Goal: Task Accomplishment & Management: Manage account settings

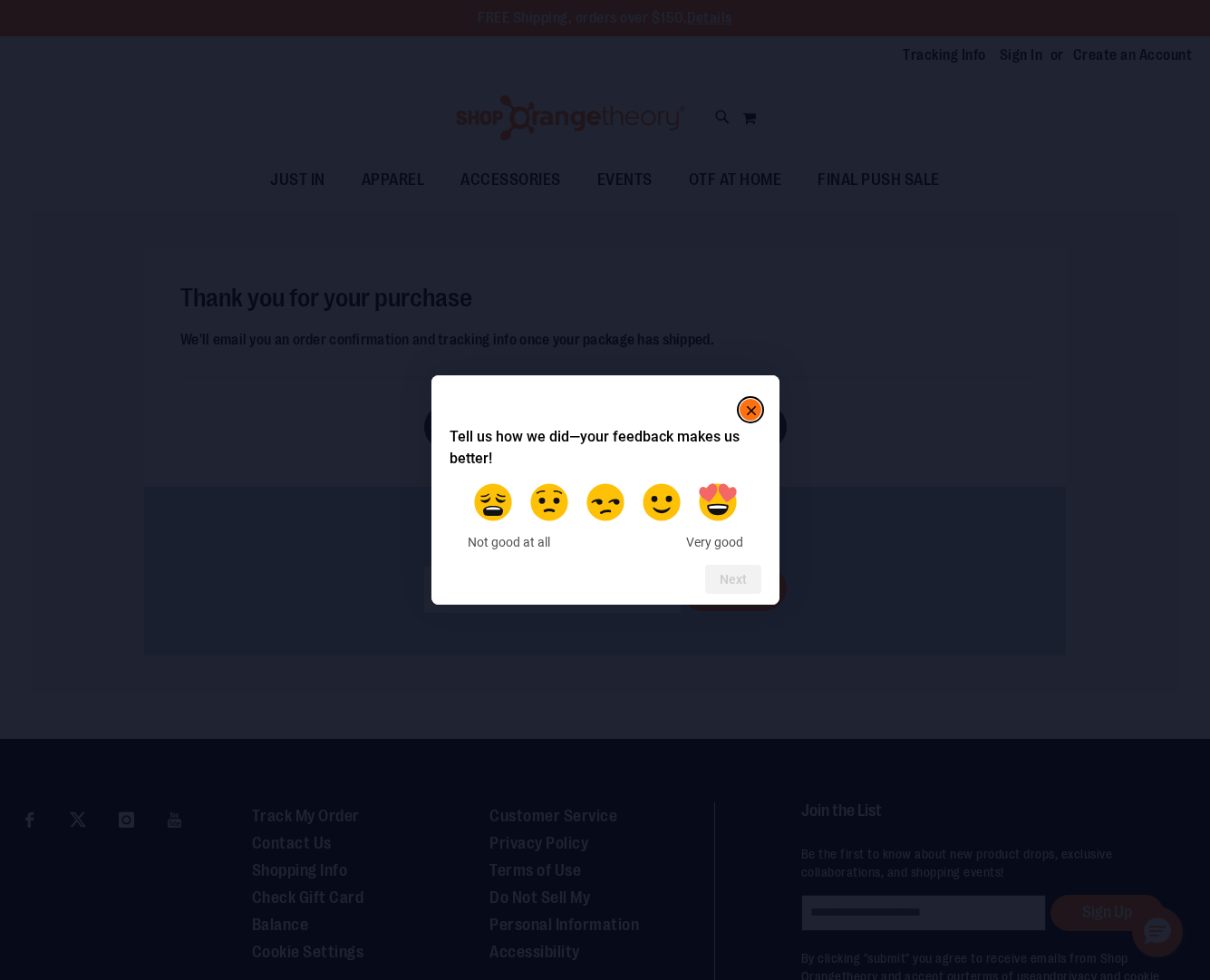
click at [755, 409] on rect "Close" at bounding box center [752, 411] width 22 height 22
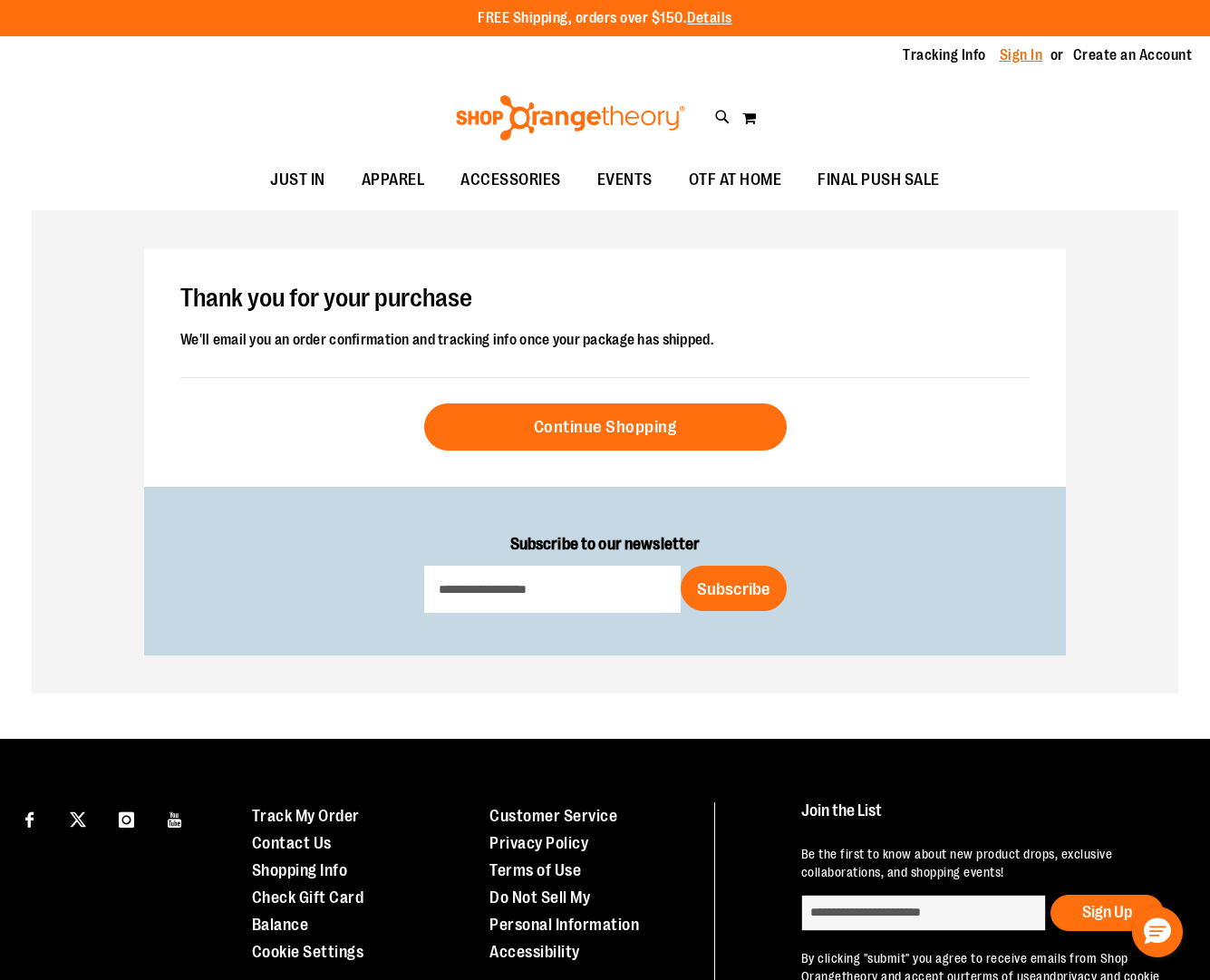
click at [1014, 48] on link "Sign In" at bounding box center [1022, 56] width 44 height 20
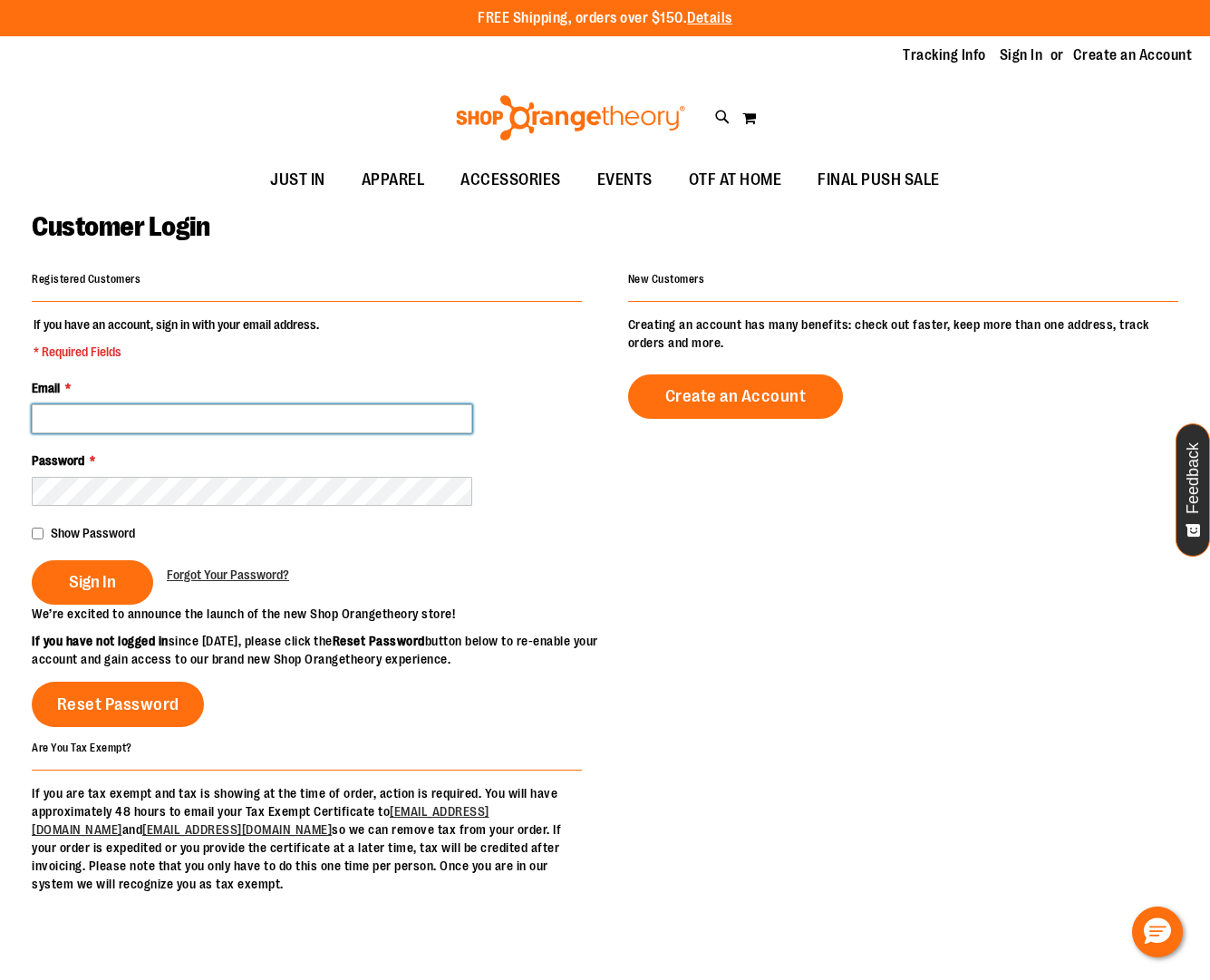
click at [322, 427] on input "Email *" at bounding box center [252, 419] width 440 height 29
type input "**********"
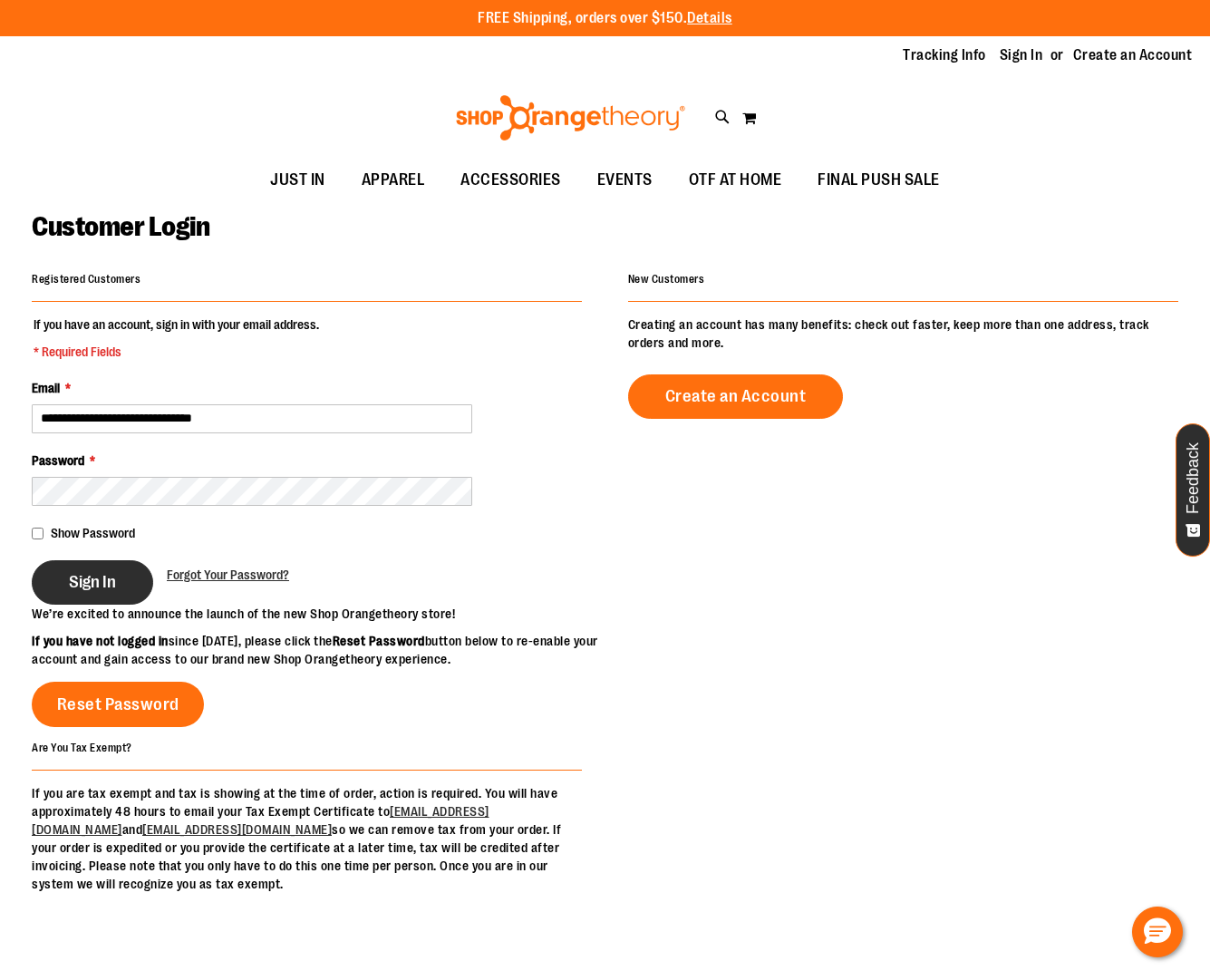
click at [90, 574] on span "Sign In" at bounding box center [92, 582] width 47 height 20
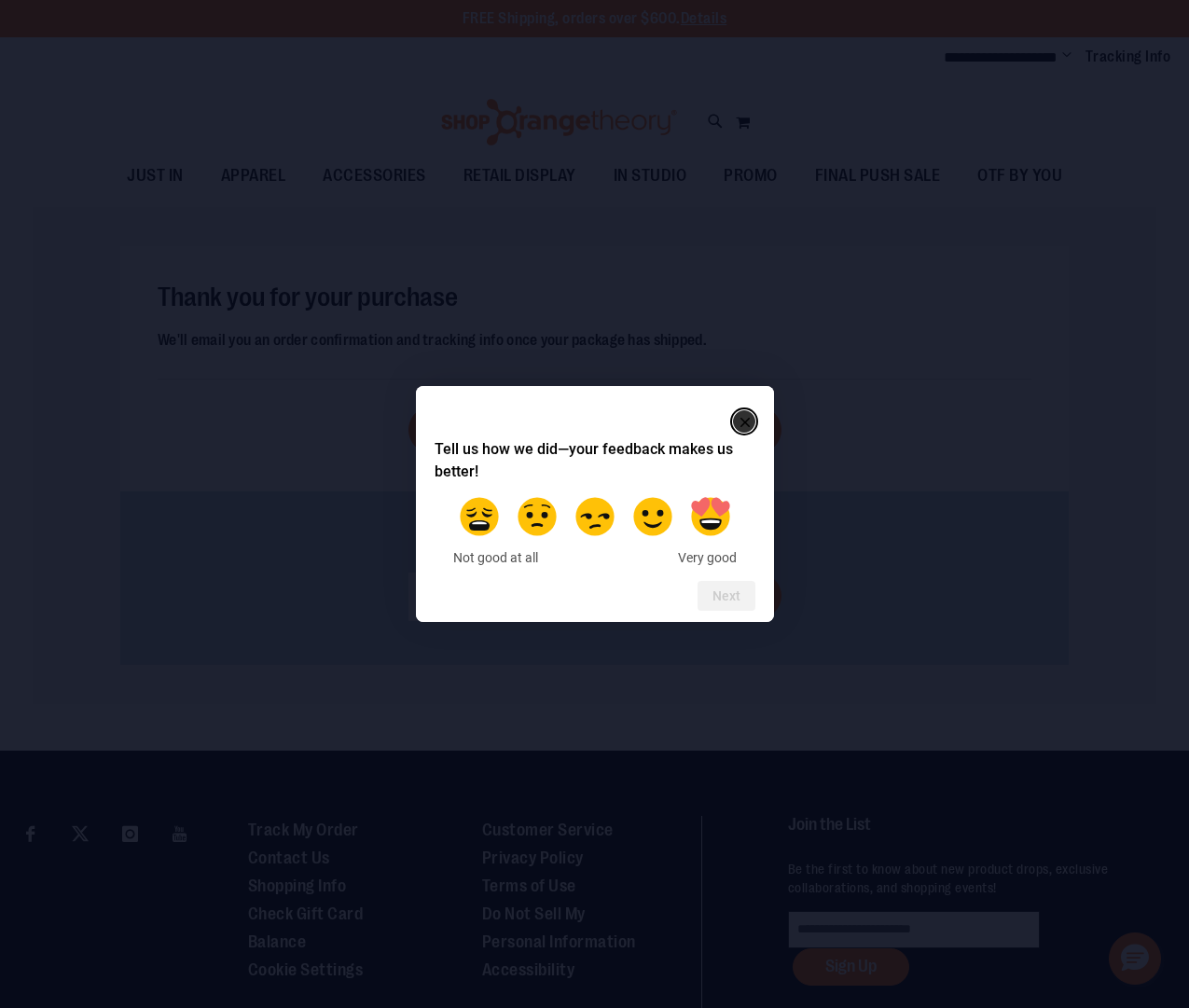
drag, startPoint x: 726, startPoint y: 426, endPoint x: 736, endPoint y: 426, distance: 10.0
click at [726, 426] on div at bounding box center [594, 422] width 320 height 34
click at [758, 424] on div "Tell us how we did—your feedback makes us better! Not good at all Very good Next" at bounding box center [594, 504] width 358 height 237
click at [748, 421] on rect "Close" at bounding box center [745, 423] width 23 height 23
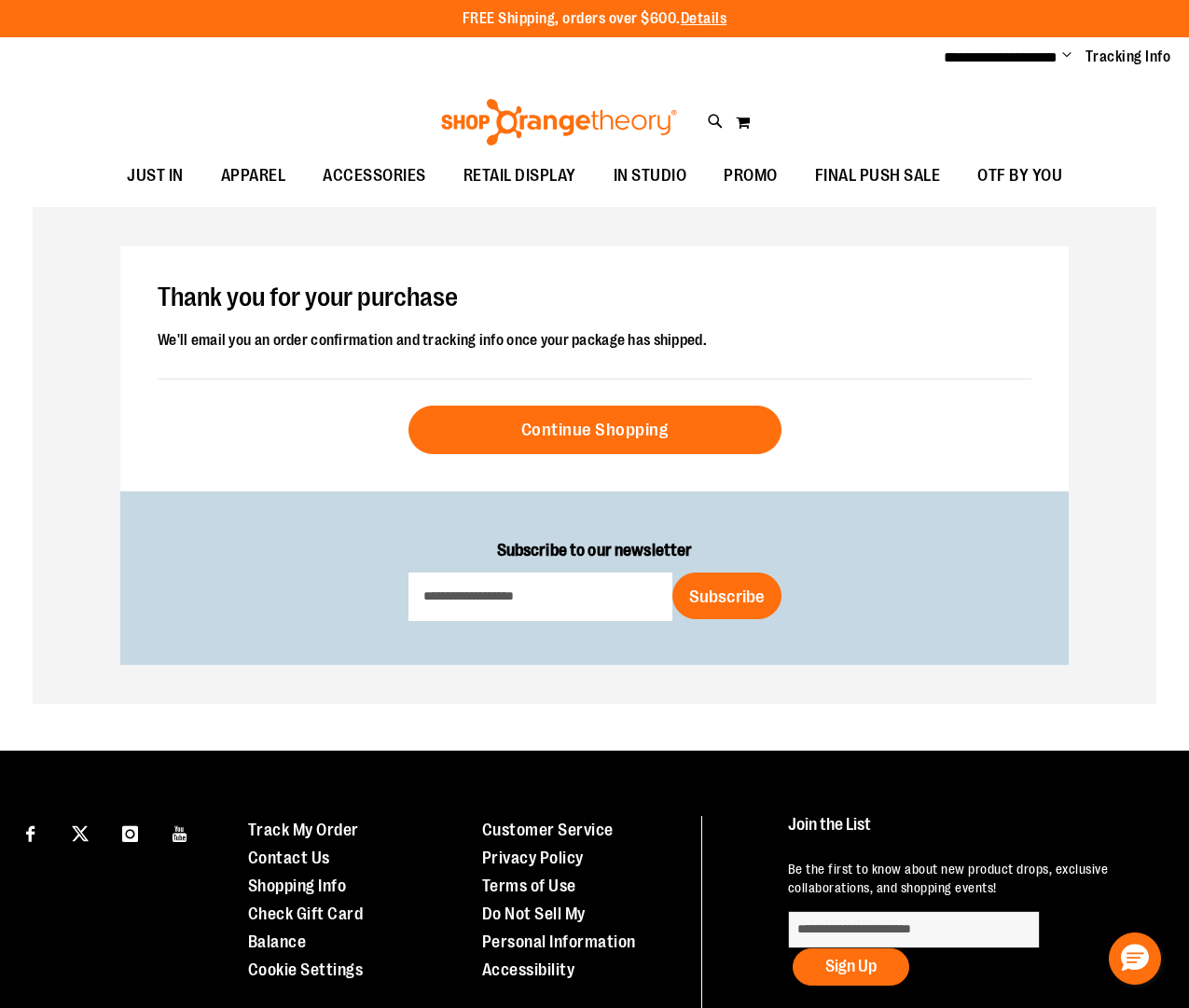
click at [1063, 56] on span "Change" at bounding box center [1067, 56] width 9 height 18
click at [987, 91] on link "My Account" at bounding box center [1000, 90] width 163 height 36
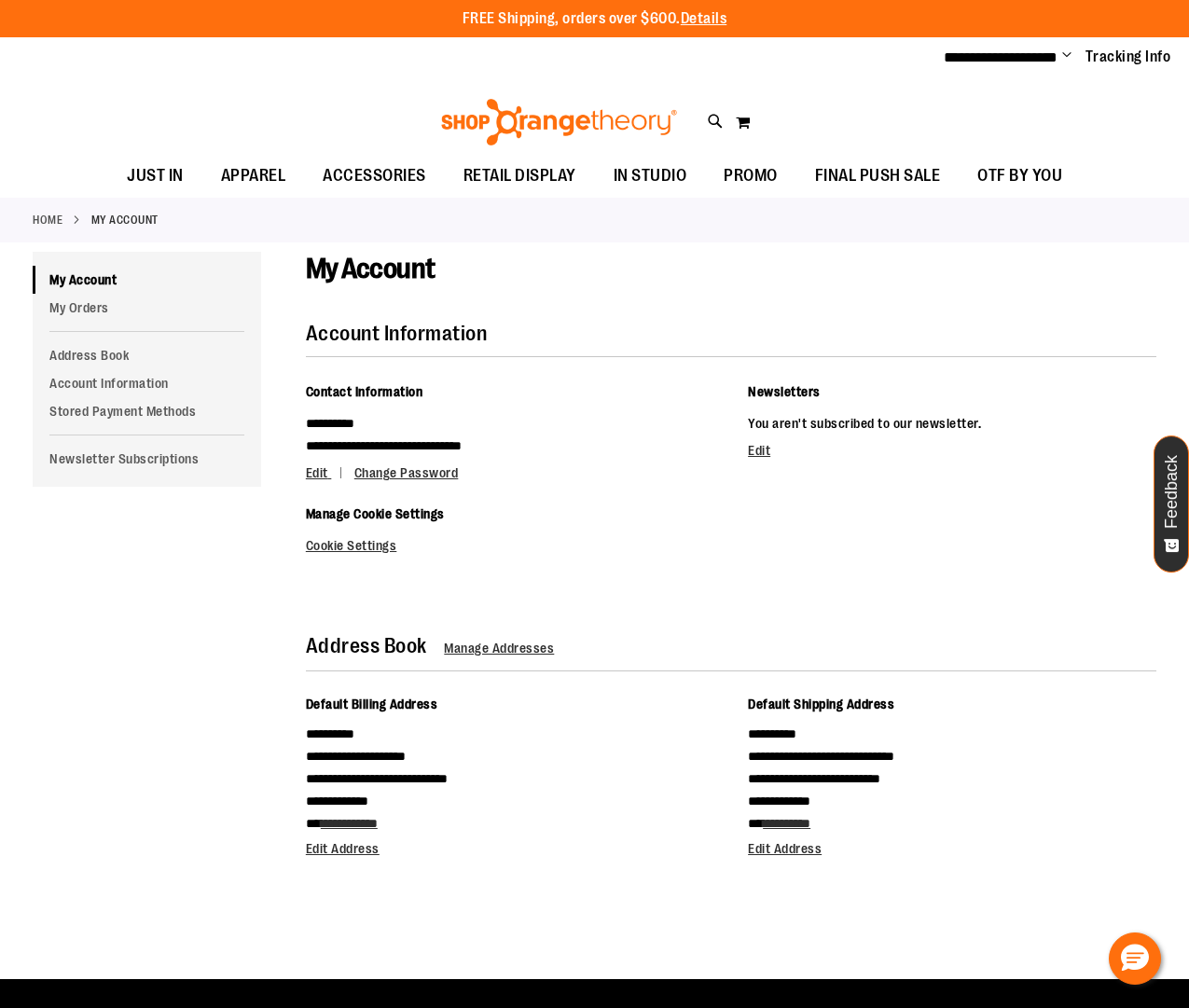
click at [71, 322] on li at bounding box center [147, 331] width 228 height 20
click at [95, 303] on link "My Orders" at bounding box center [147, 308] width 228 height 28
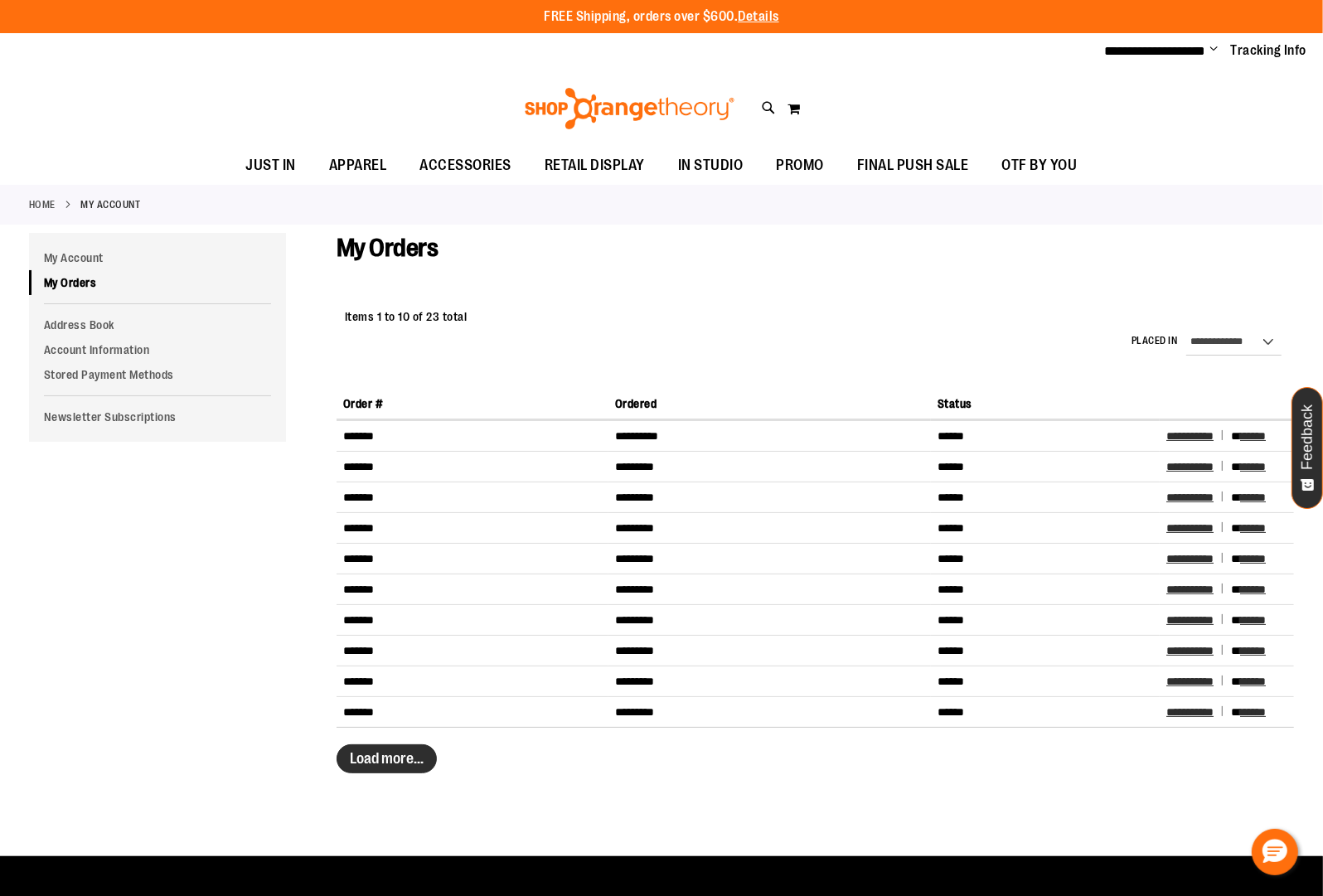
click at [386, 767] on span "Load more..." at bounding box center [387, 758] width 74 height 17
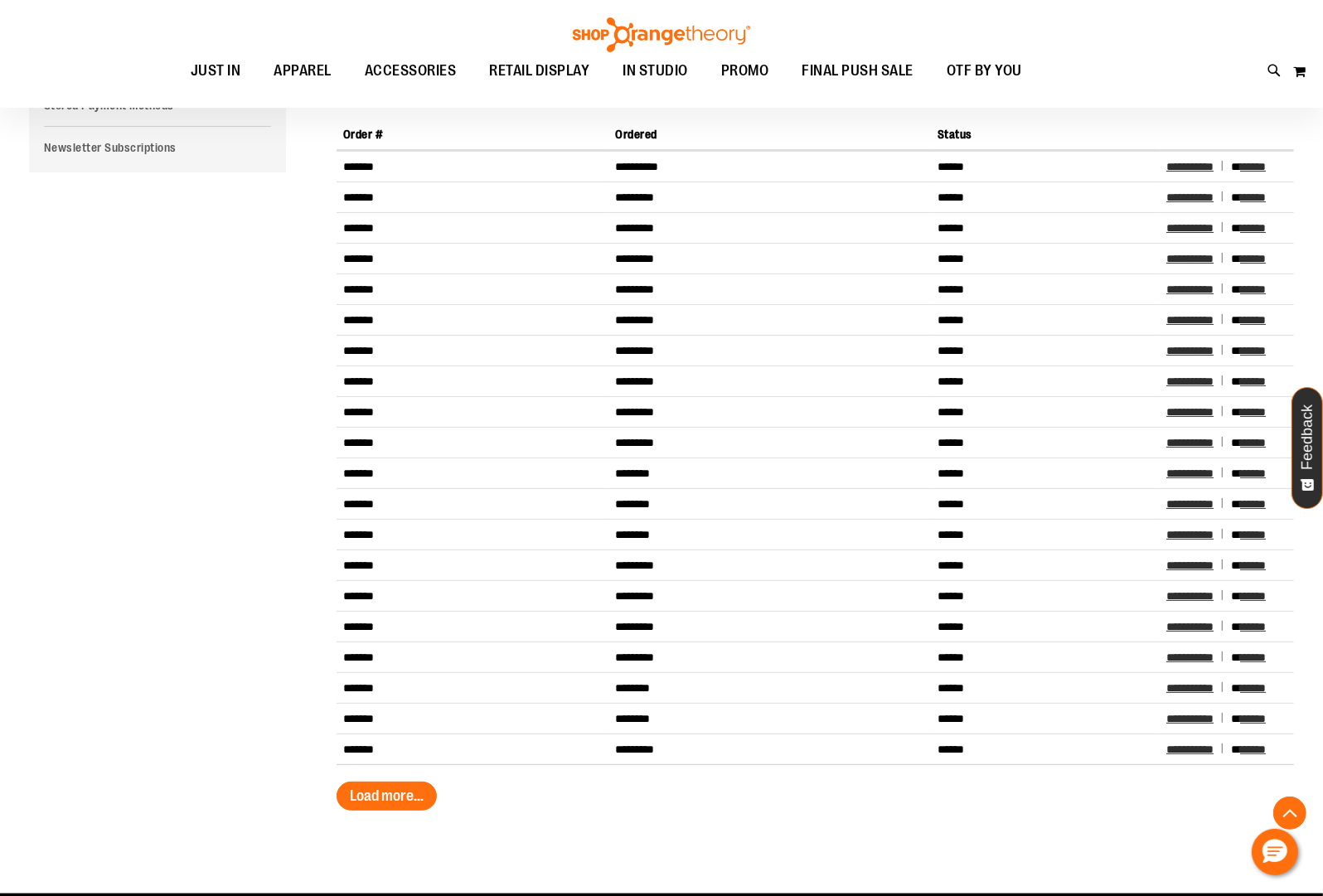
scroll to position [324, 0]
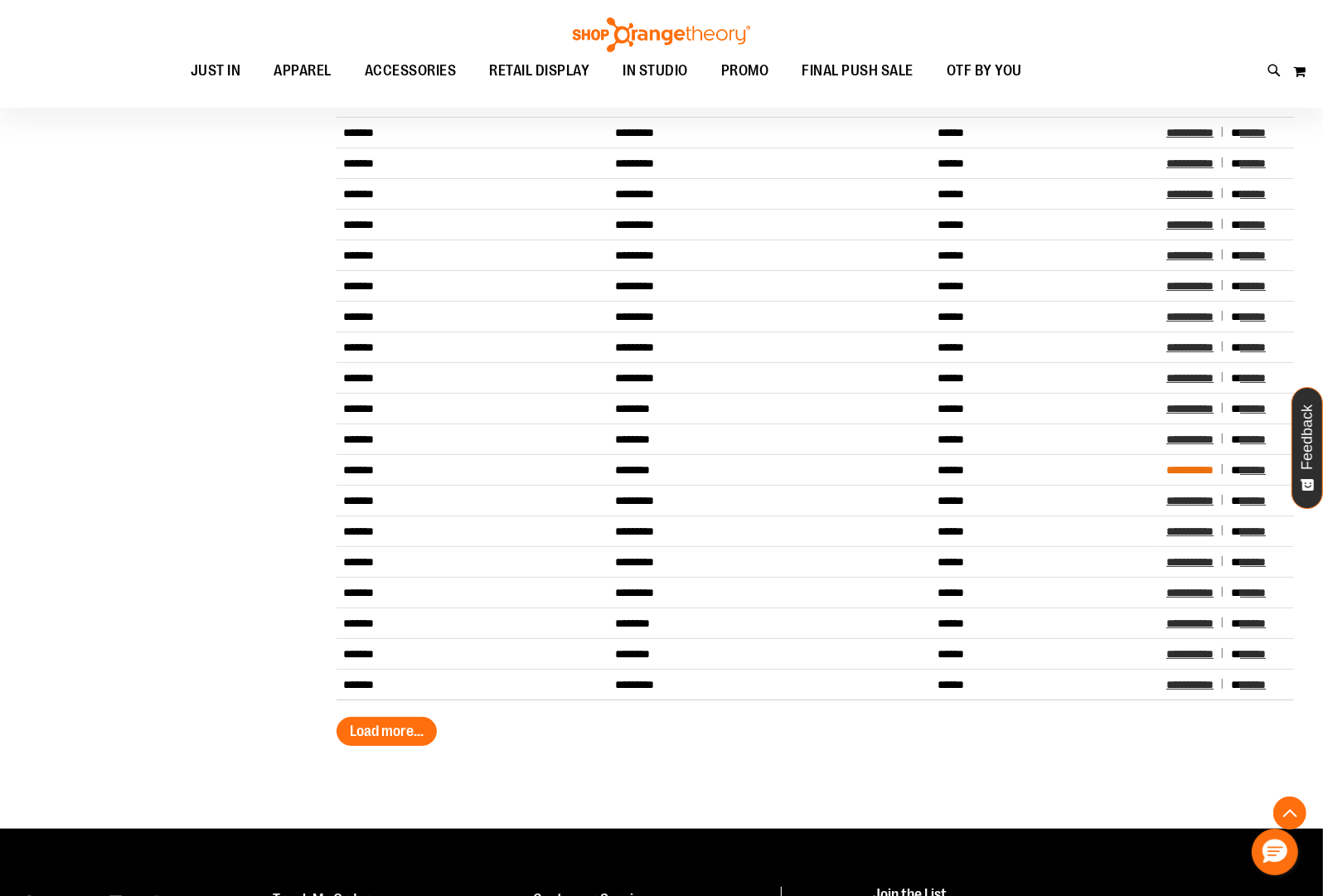
click at [1071, 473] on span "**********" at bounding box center [1190, 470] width 48 height 12
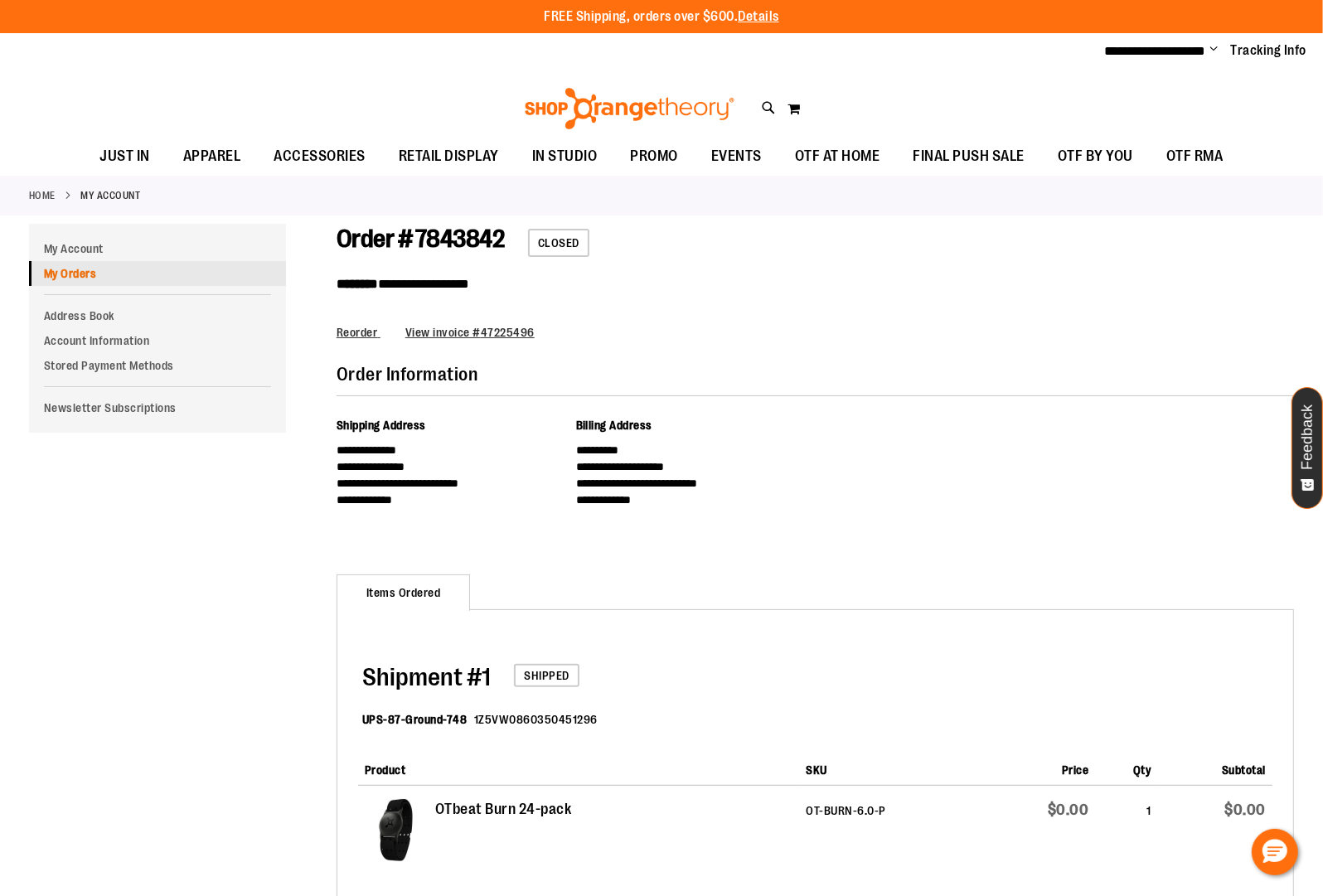
click at [80, 276] on link "My Orders" at bounding box center [158, 274] width 257 height 25
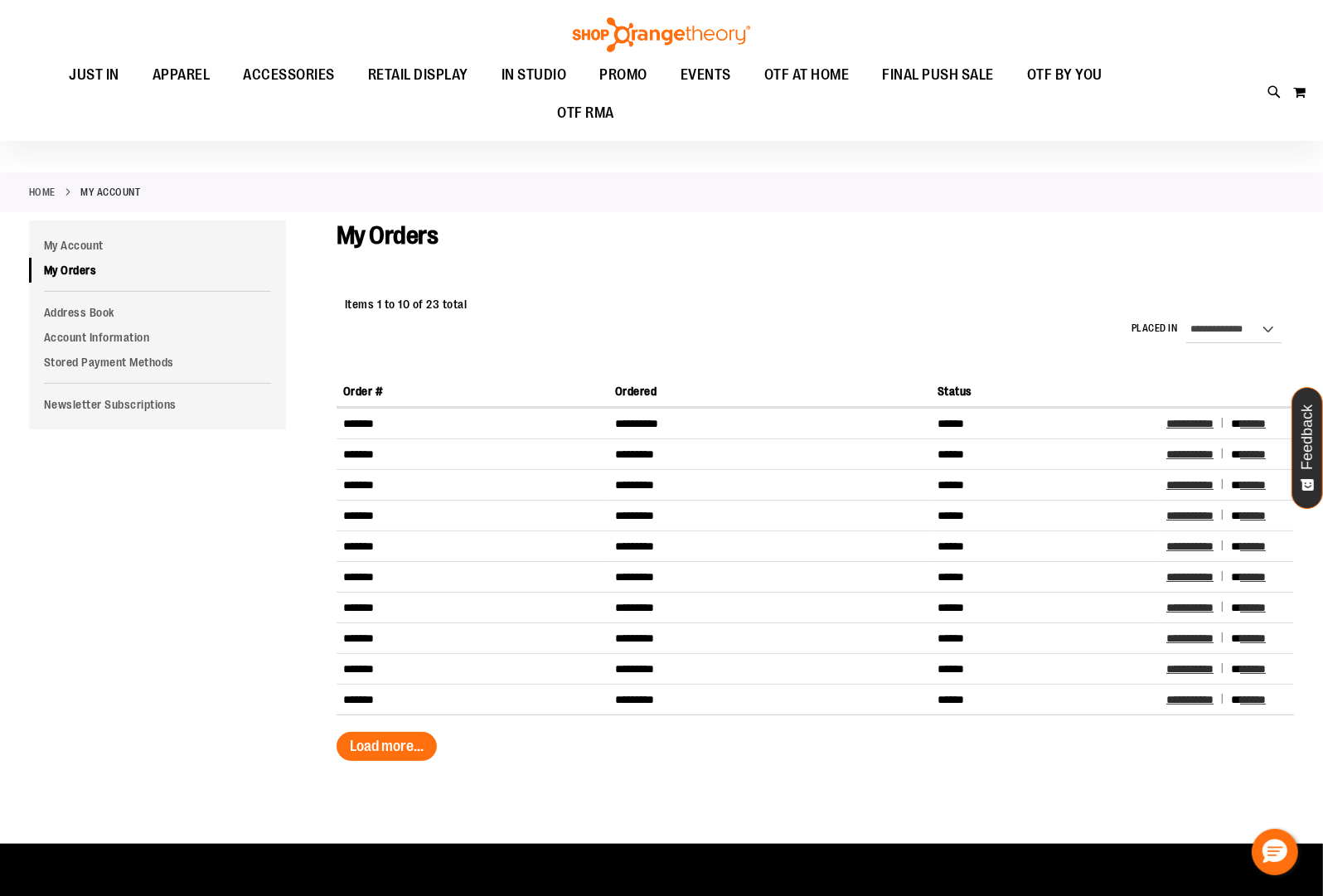
scroll to position [4, 0]
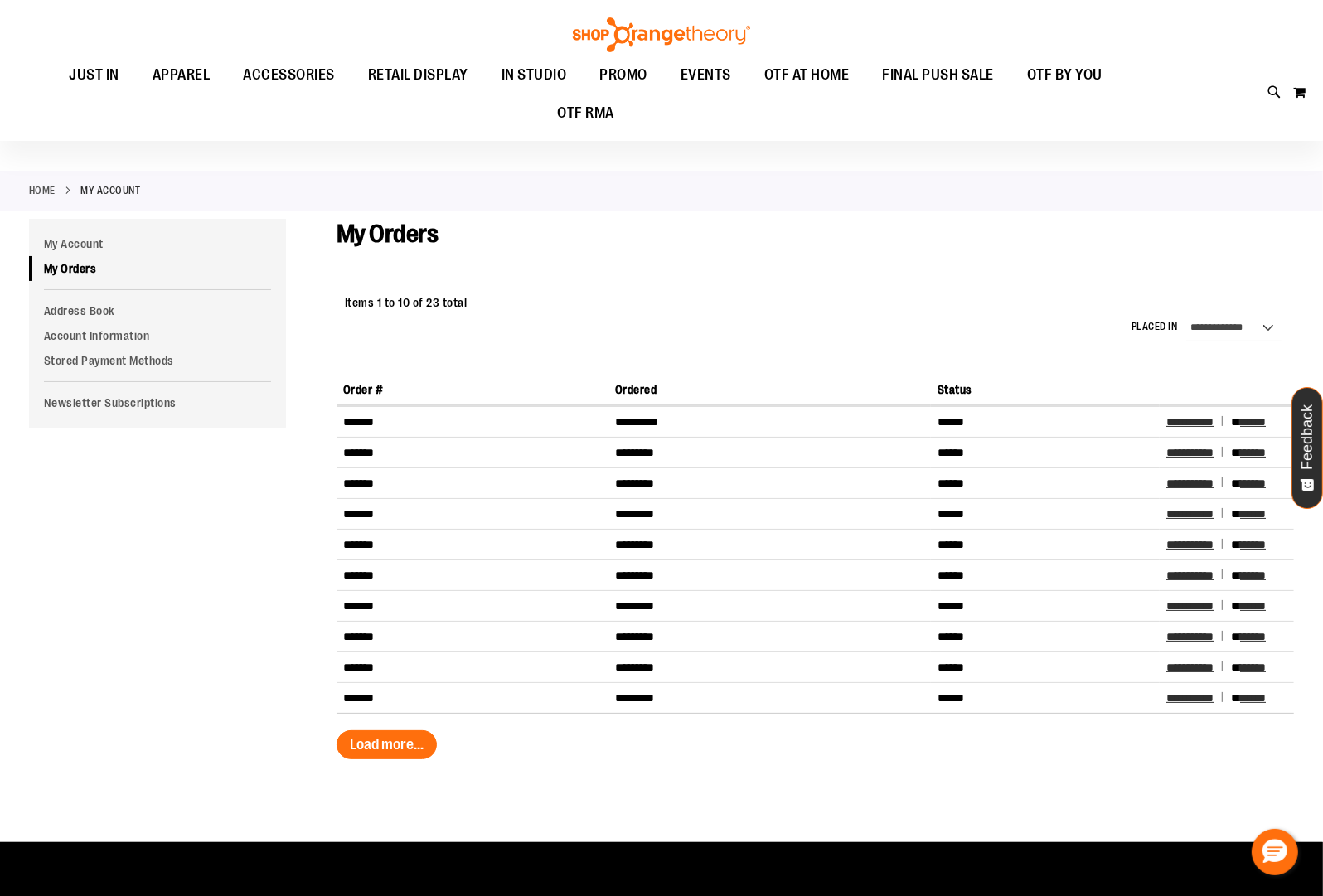
click at [409, 739] on span "Load more..." at bounding box center [387, 744] width 74 height 17
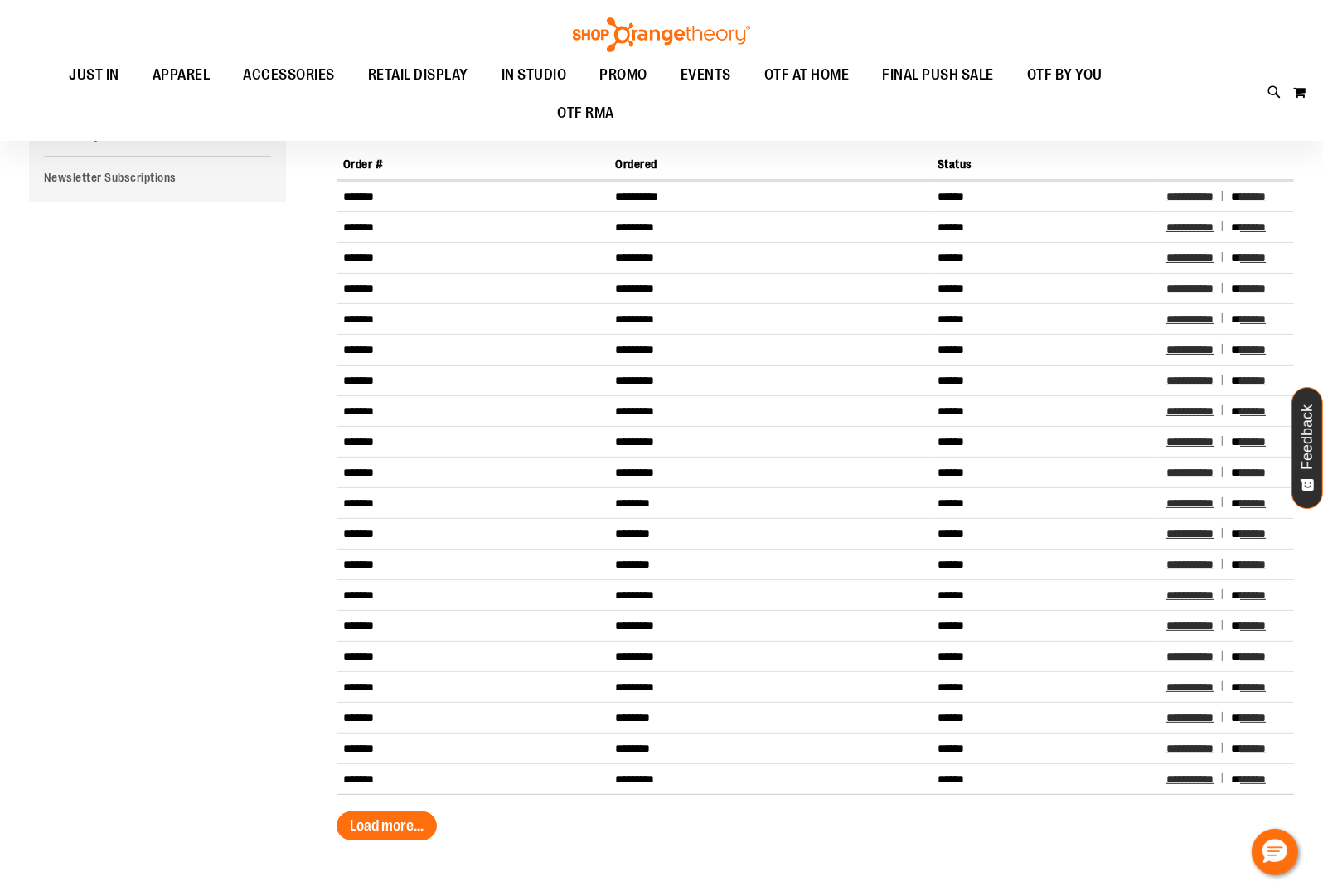
scroll to position [235, 0]
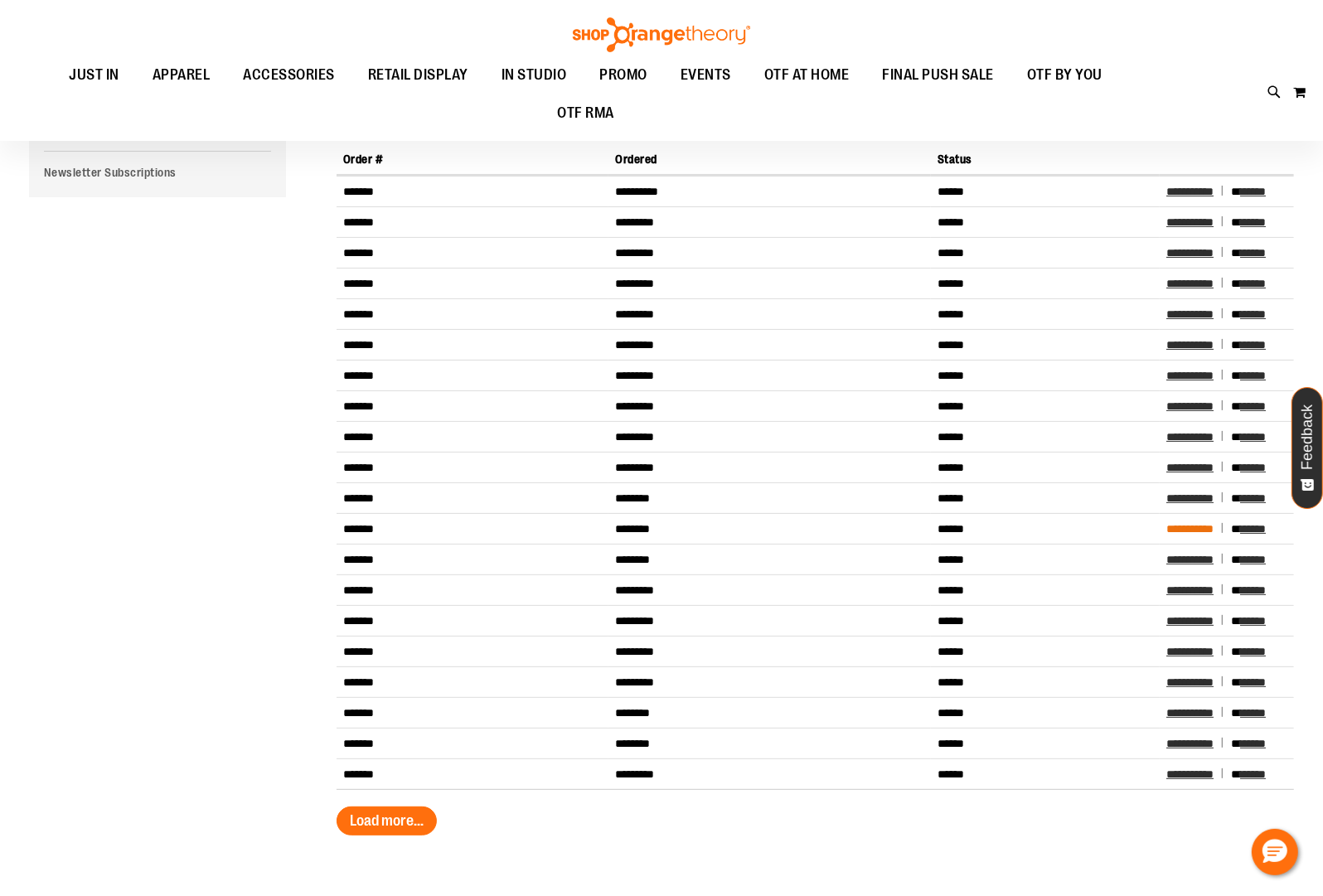
click at [1189, 529] on span "**********" at bounding box center [1190, 529] width 48 height 12
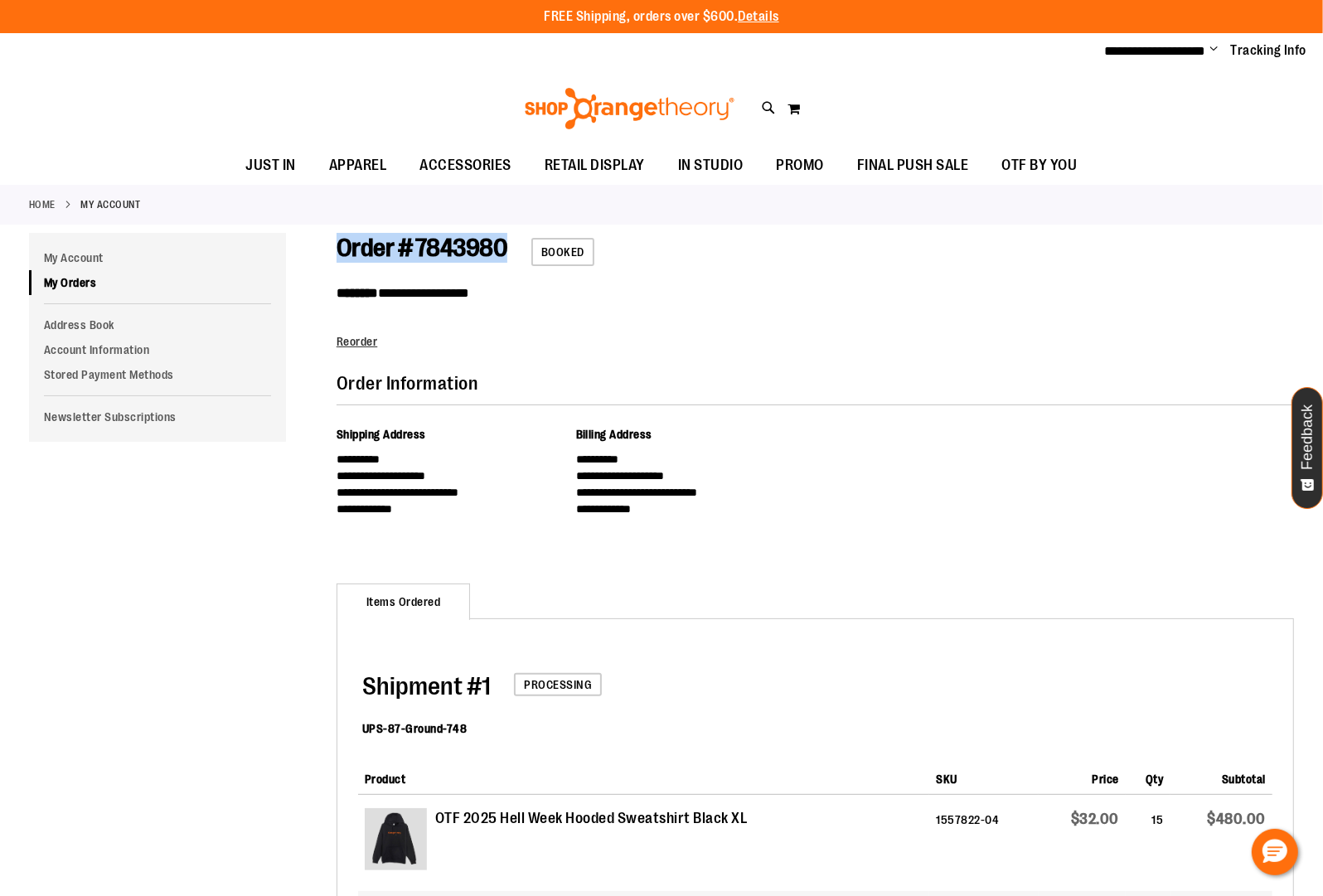
drag, startPoint x: 509, startPoint y: 251, endPoint x: 340, endPoint y: 248, distance: 169.0
click at [340, 248] on div "**********" at bounding box center [815, 301] width 957 height 138
copy span "Order # 7843980"
